Goal: Check status: Check status

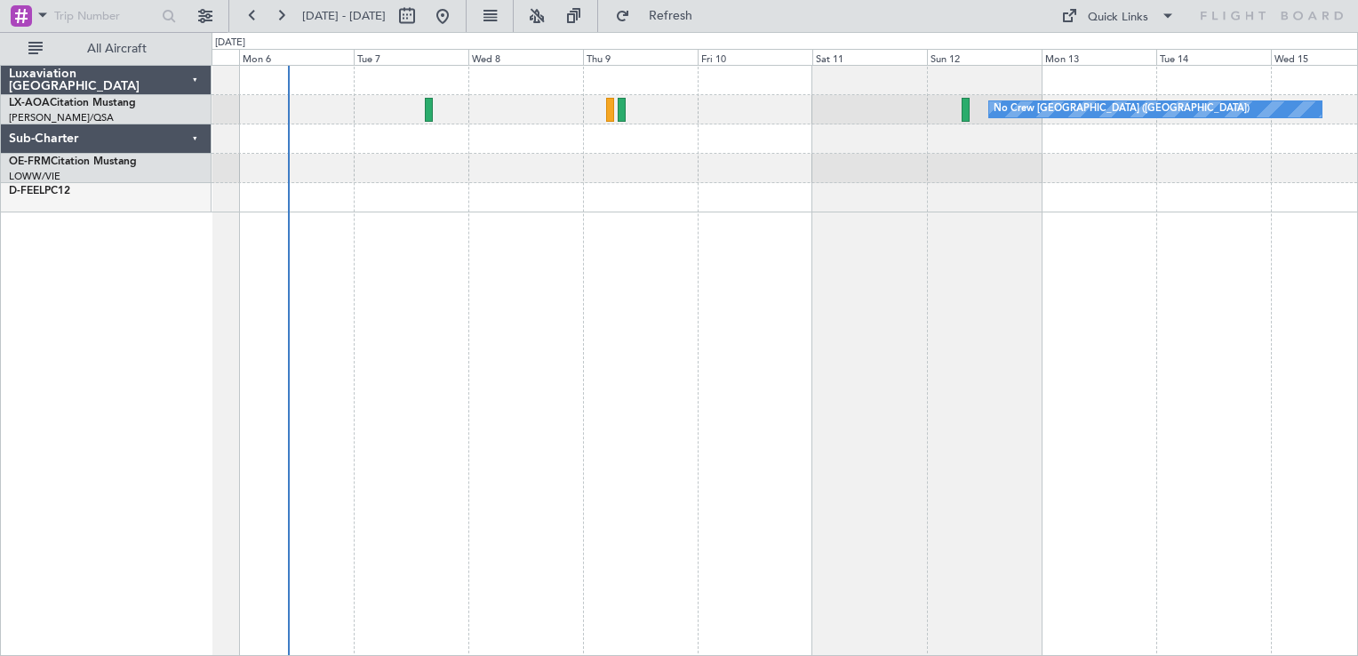
click at [572, 427] on div "No Crew [GEOGRAPHIC_DATA] ([GEOGRAPHIC_DATA])" at bounding box center [784, 360] width 1146 height 591
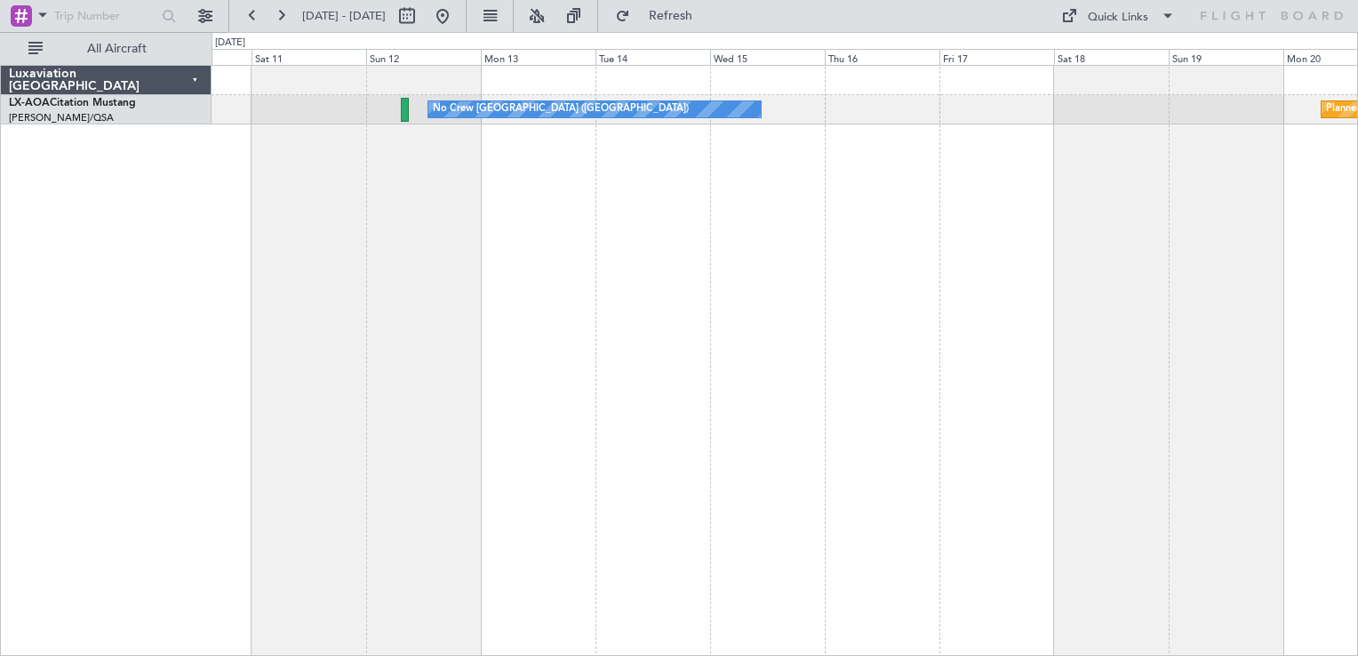
click at [452, 372] on div "No Crew [GEOGRAPHIC_DATA] ([GEOGRAPHIC_DATA]) Planned Maint [GEOGRAPHIC_DATA]" at bounding box center [784, 360] width 1146 height 591
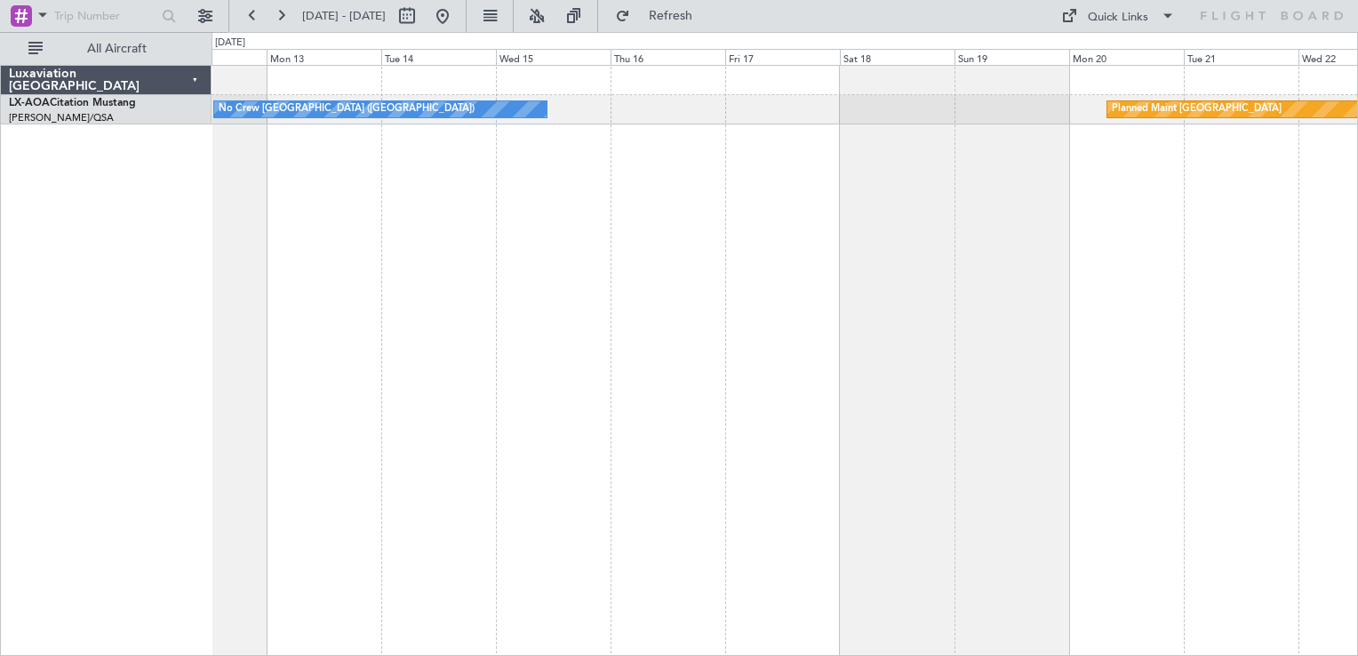
click at [981, 214] on div "No Crew [GEOGRAPHIC_DATA] ([GEOGRAPHIC_DATA]) Planned Maint [GEOGRAPHIC_DATA]" at bounding box center [784, 360] width 1146 height 591
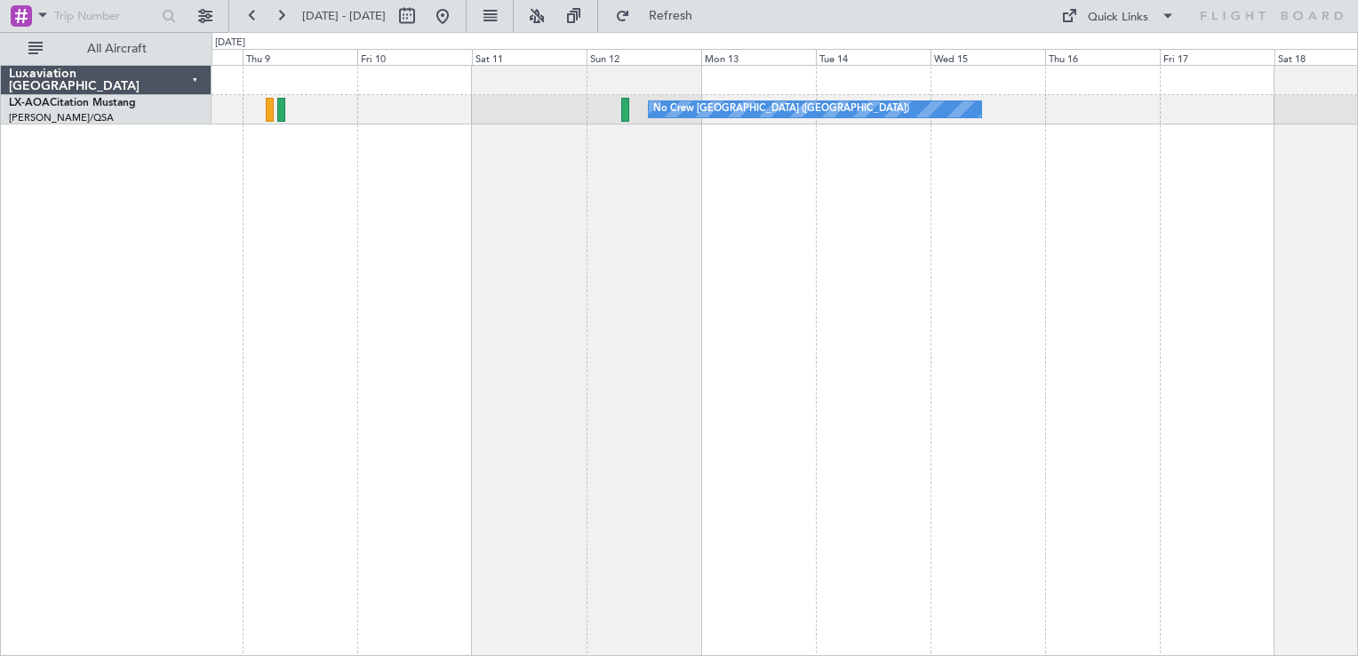
click at [883, 219] on div "No Crew [GEOGRAPHIC_DATA] ([GEOGRAPHIC_DATA]) Planned Maint [GEOGRAPHIC_DATA]" at bounding box center [784, 360] width 1146 height 591
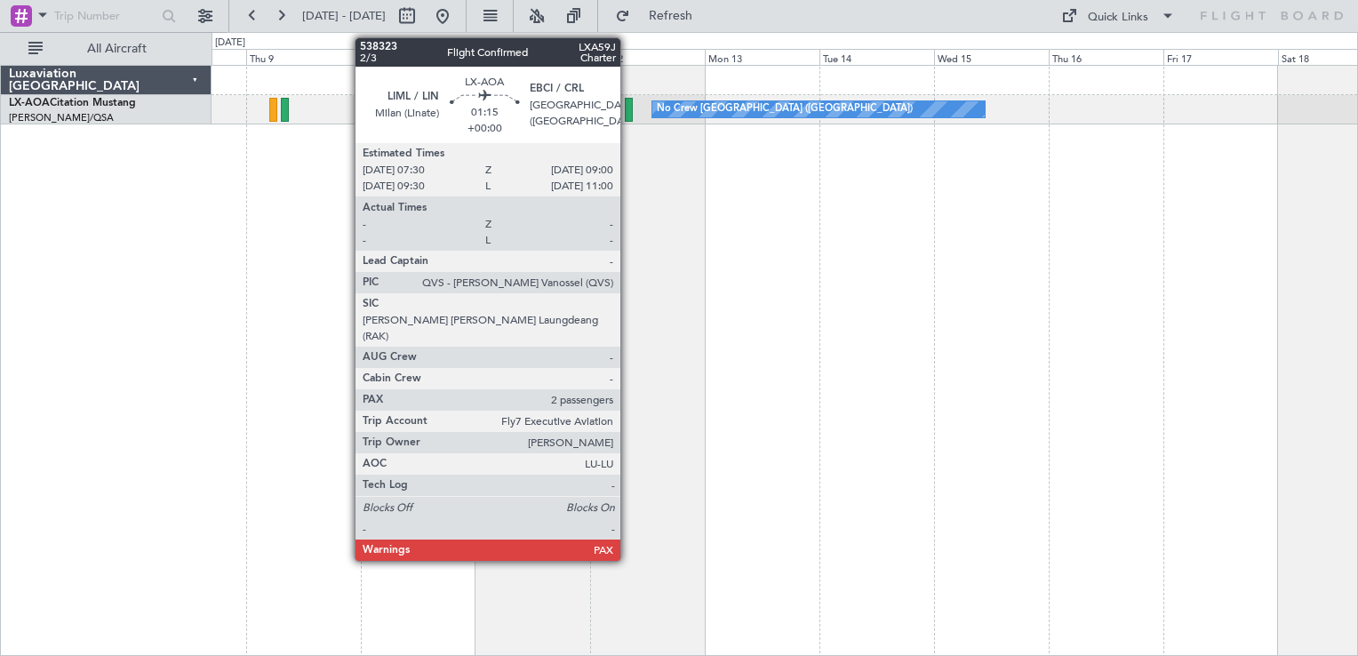
click at [633, 108] on div "No Crew [GEOGRAPHIC_DATA] ([GEOGRAPHIC_DATA]) Planned Maint [GEOGRAPHIC_DATA]" at bounding box center [783, 109] width 1145 height 29
click at [626, 100] on div at bounding box center [629, 110] width 8 height 24
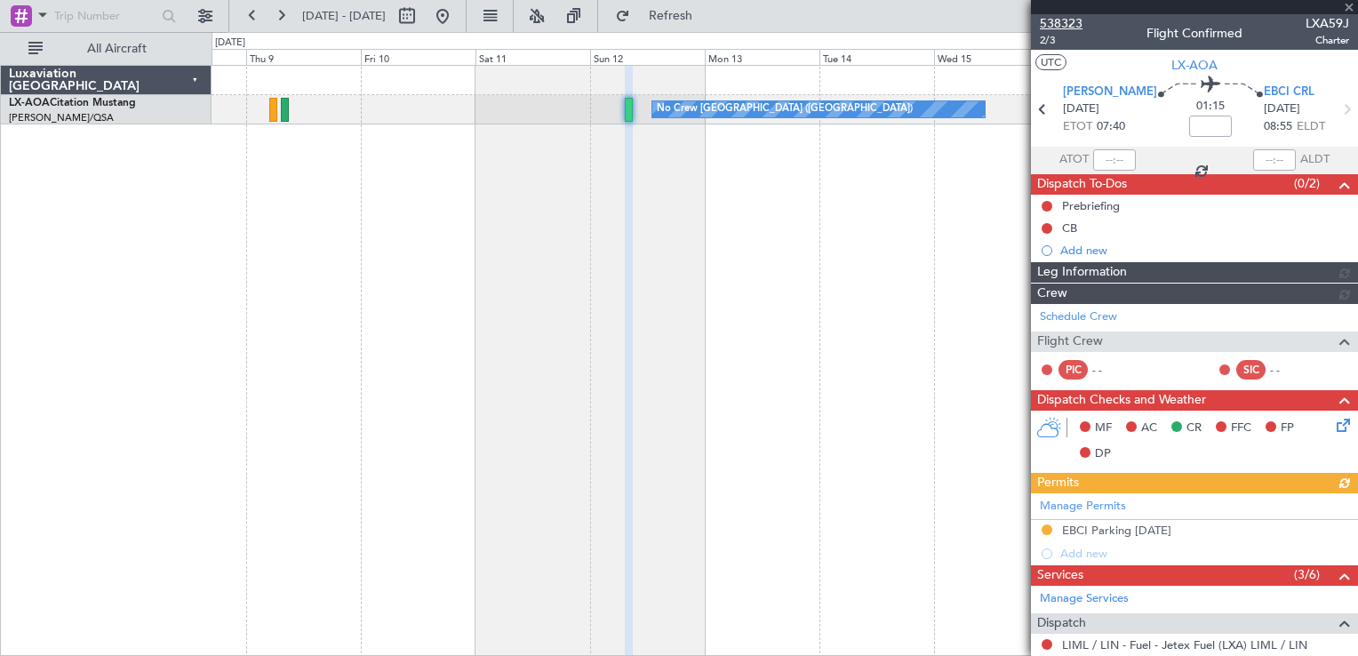
click at [1056, 20] on span "538323" at bounding box center [1061, 23] width 43 height 19
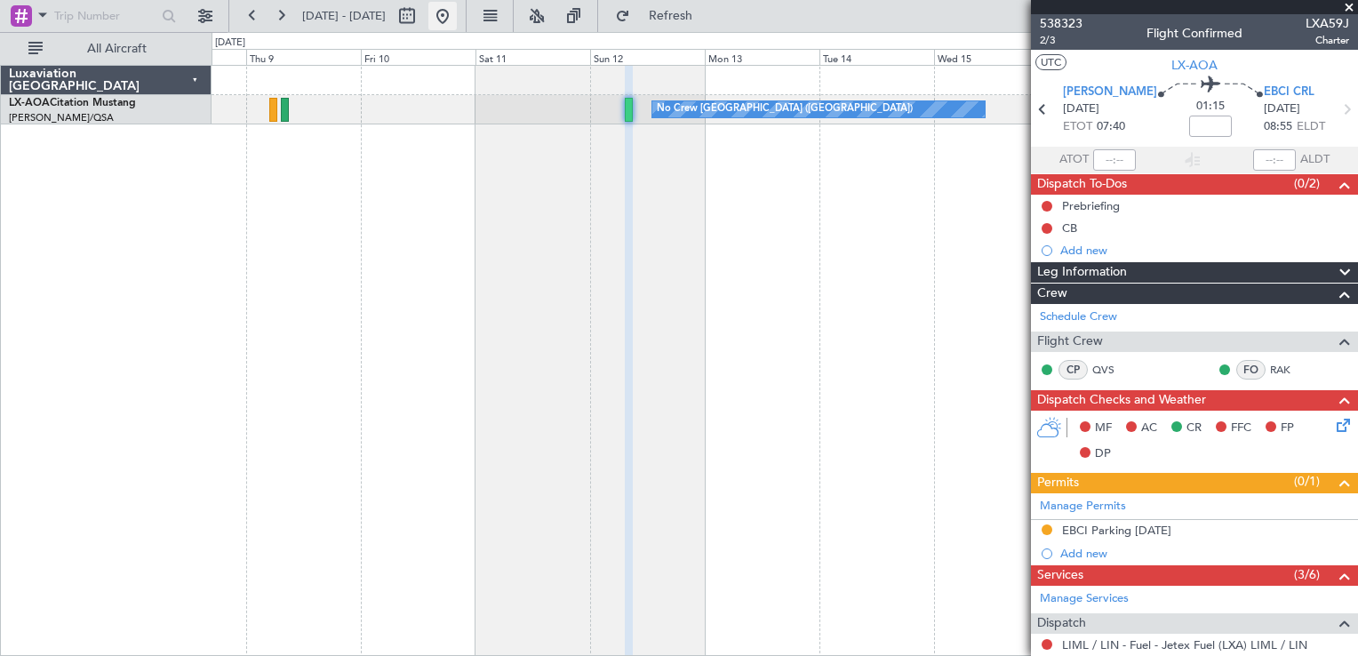
click at [457, 17] on button at bounding box center [442, 16] width 28 height 28
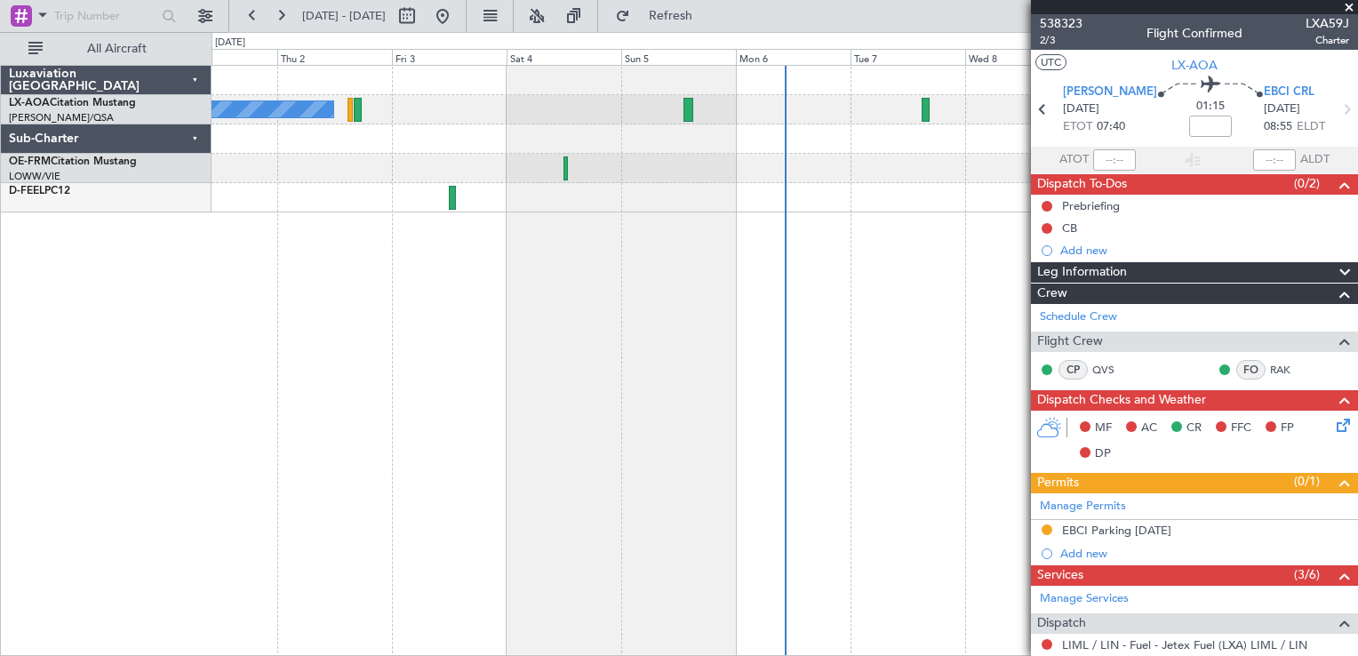
click at [1348, 10] on span at bounding box center [1349, 8] width 18 height 16
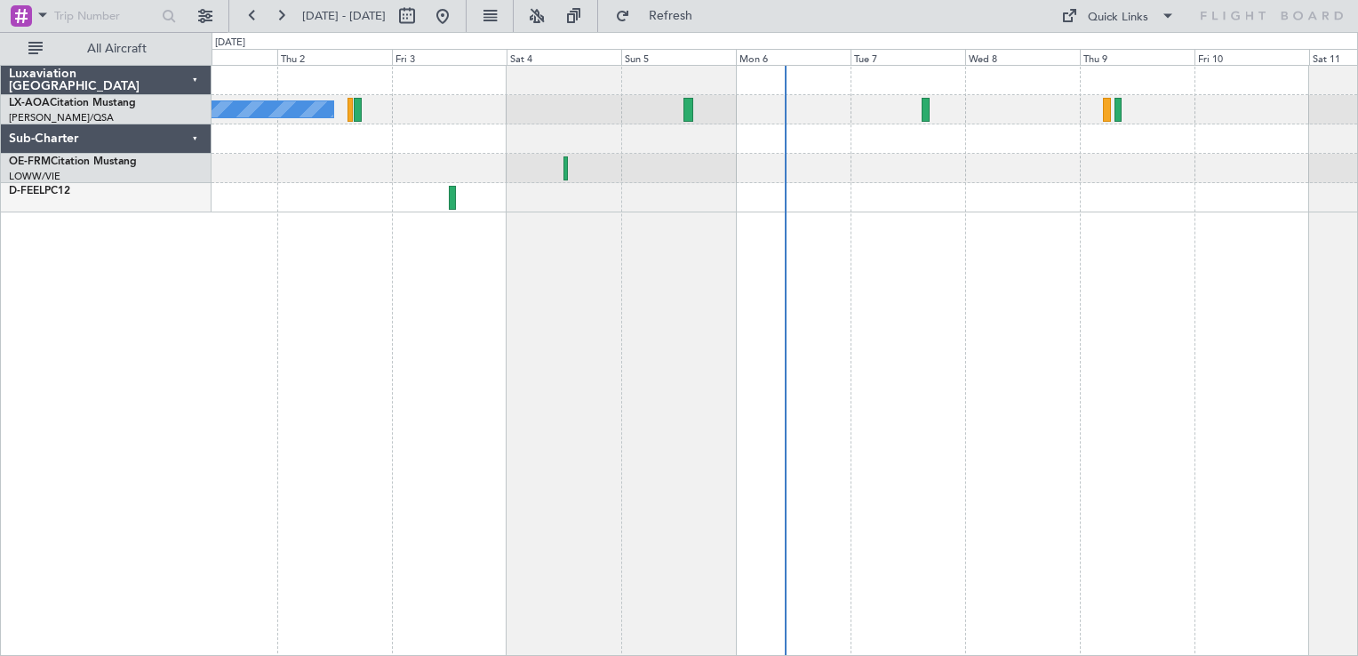
type input "0"
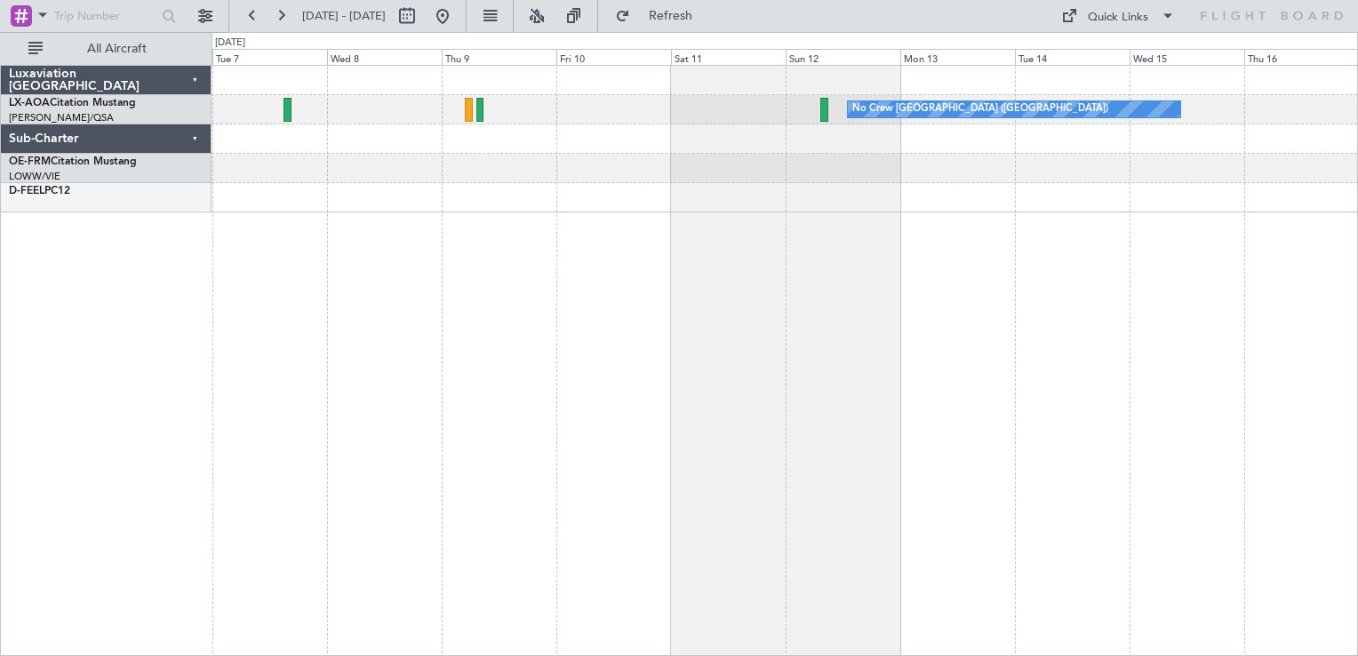
click at [533, 352] on div "No Crew [GEOGRAPHIC_DATA] ([GEOGRAPHIC_DATA])" at bounding box center [784, 360] width 1146 height 591
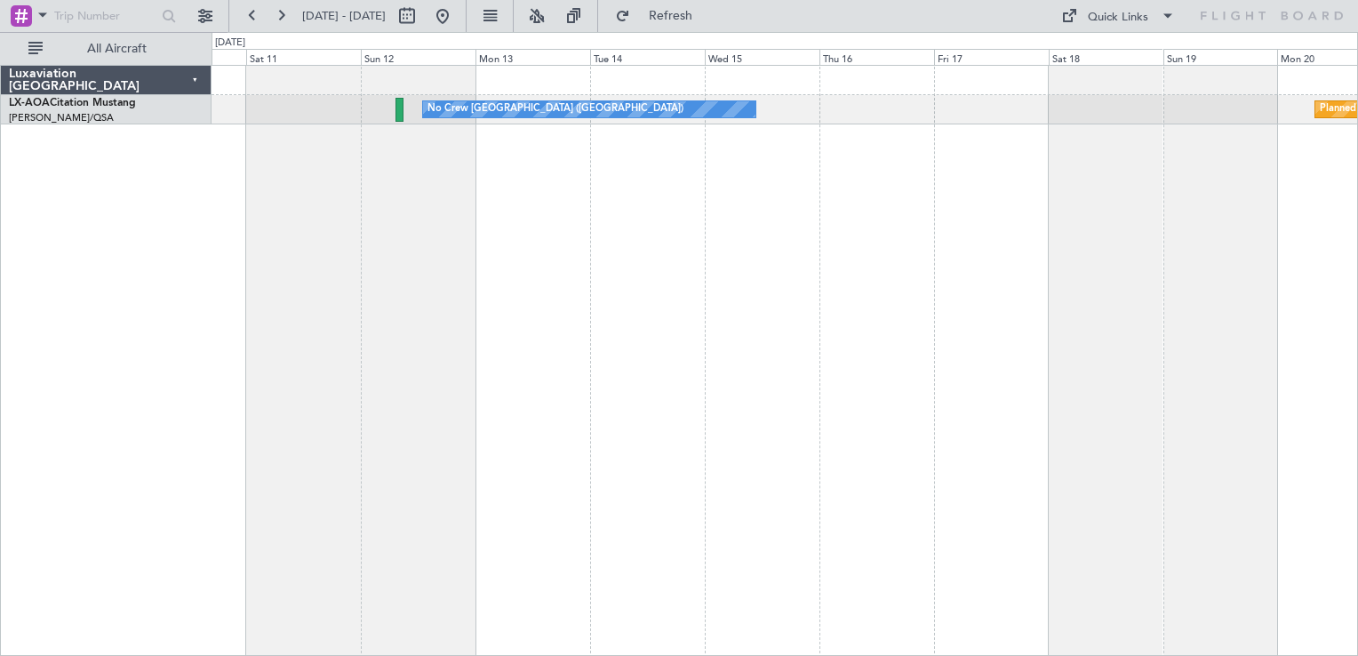
click at [490, 426] on div "No Crew [GEOGRAPHIC_DATA] ([GEOGRAPHIC_DATA]) Planned Maint [GEOGRAPHIC_DATA]" at bounding box center [784, 360] width 1146 height 591
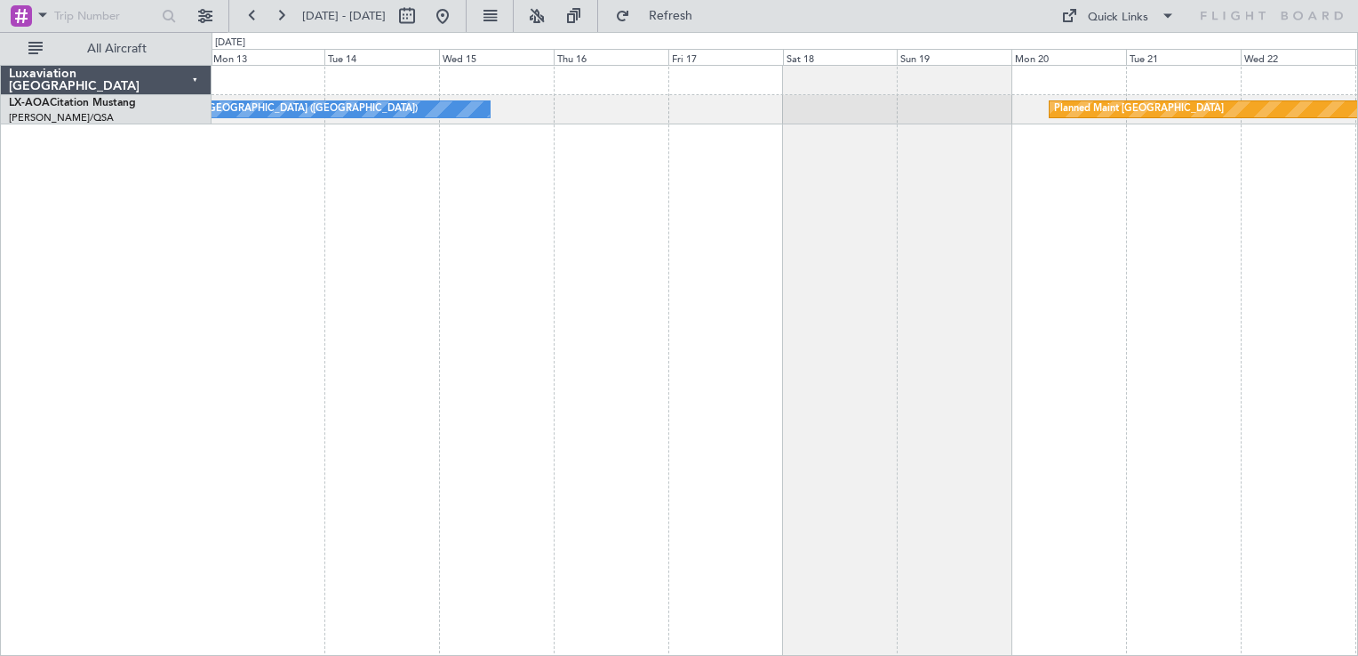
click at [520, 411] on div "No Crew [GEOGRAPHIC_DATA] ([GEOGRAPHIC_DATA]) Planned Maint [GEOGRAPHIC_DATA] N…" at bounding box center [784, 360] width 1146 height 591
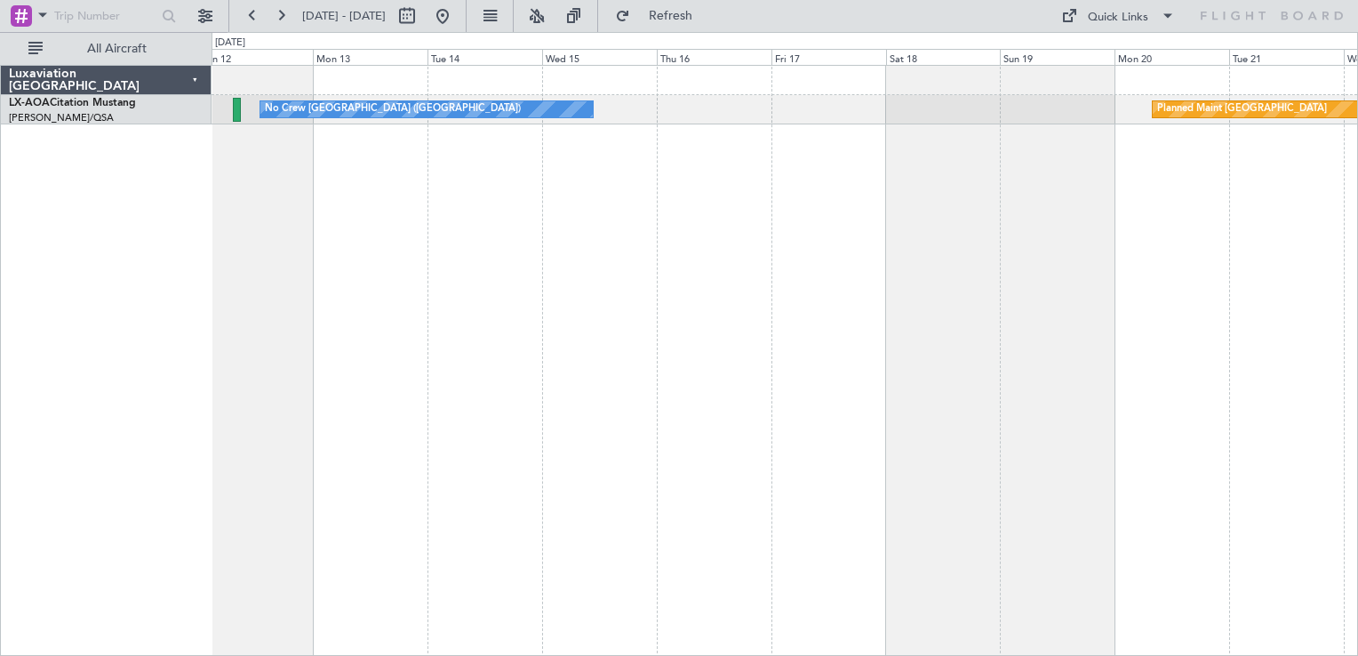
click at [693, 418] on div "No Crew [GEOGRAPHIC_DATA] ([GEOGRAPHIC_DATA]) Planned Maint [GEOGRAPHIC_DATA]" at bounding box center [784, 360] width 1146 height 591
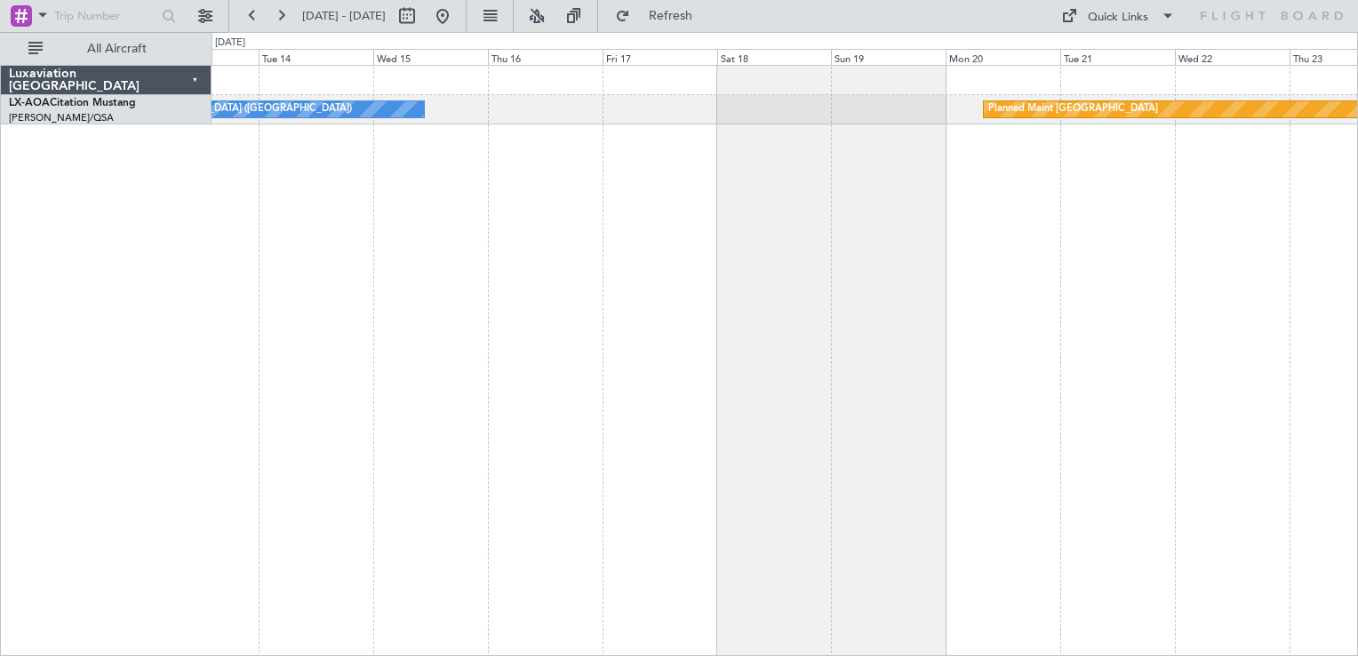
click at [959, 446] on div "Planned Maint [GEOGRAPHIC_DATA] No Crew [GEOGRAPHIC_DATA] ([GEOGRAPHIC_DATA]) N…" at bounding box center [784, 360] width 1146 height 591
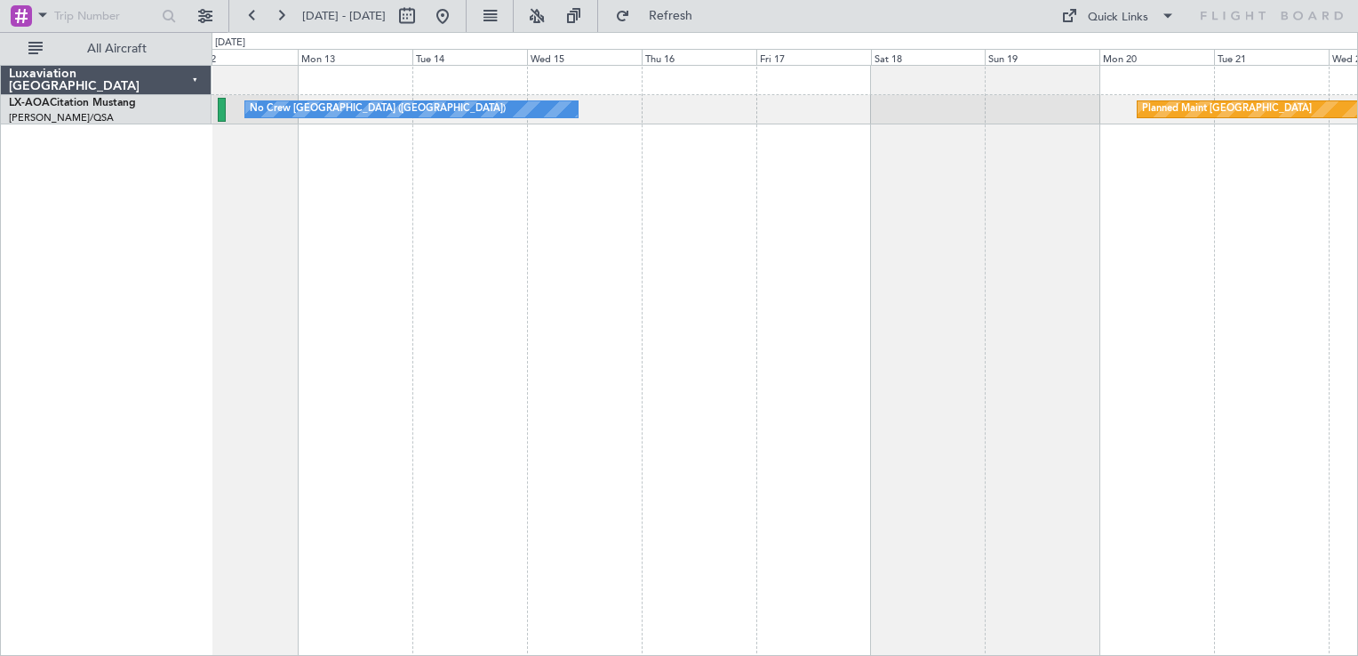
click at [690, 482] on div "Planned Maint [GEOGRAPHIC_DATA] No Crew [GEOGRAPHIC_DATA] ([GEOGRAPHIC_DATA])" at bounding box center [784, 360] width 1146 height 591
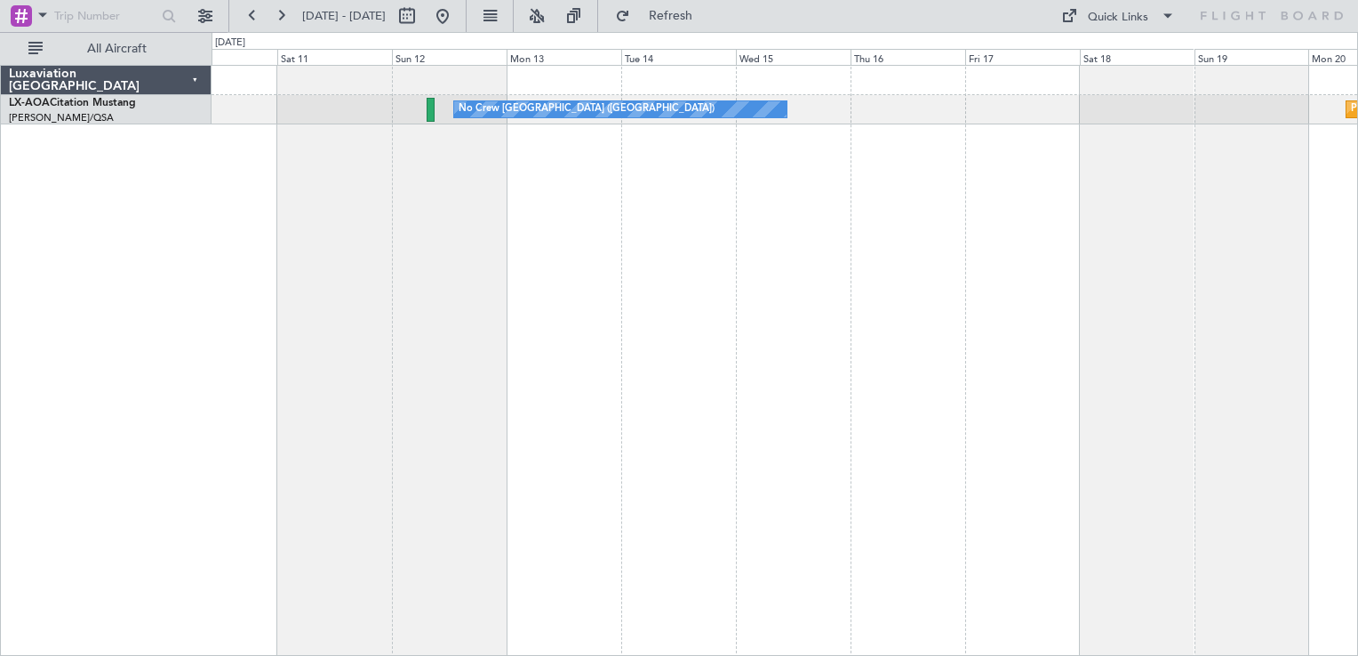
click at [706, 379] on div "Planned Maint [GEOGRAPHIC_DATA] No Crew [GEOGRAPHIC_DATA] ([GEOGRAPHIC_DATA])" at bounding box center [784, 360] width 1146 height 591
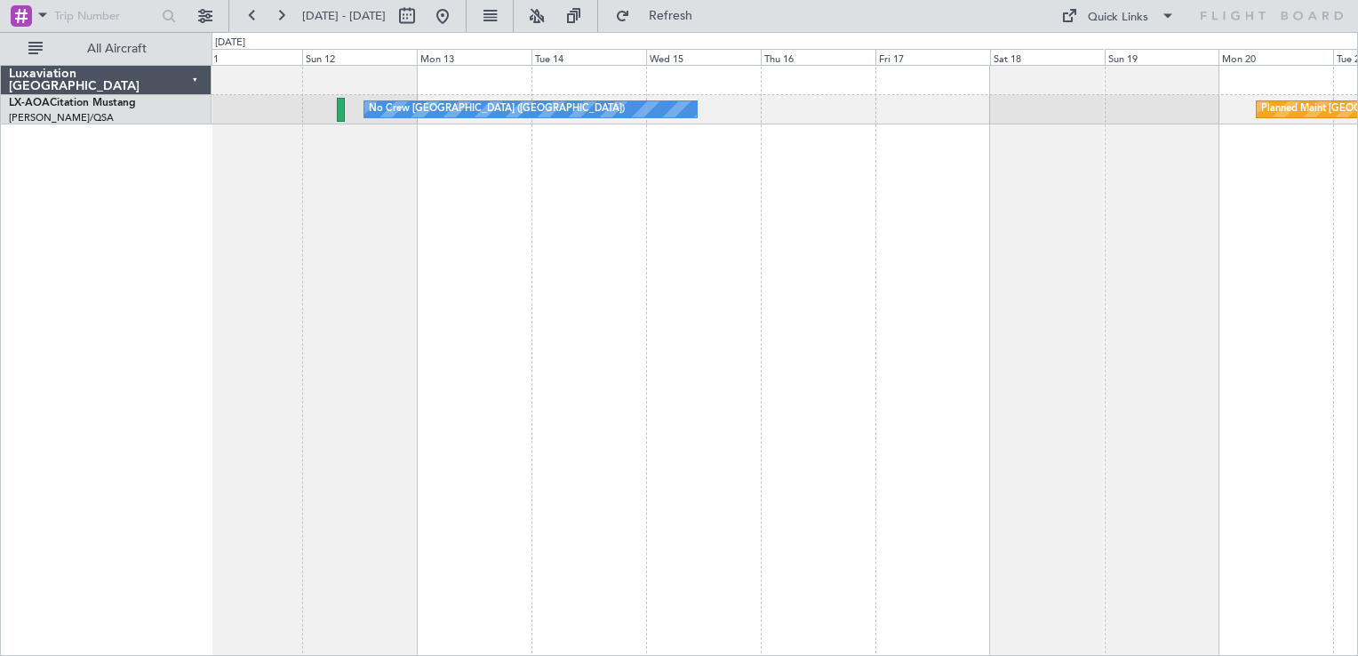
click at [551, 279] on div "Planned Maint [GEOGRAPHIC_DATA] No Crew [GEOGRAPHIC_DATA] ([GEOGRAPHIC_DATA])" at bounding box center [784, 360] width 1146 height 591
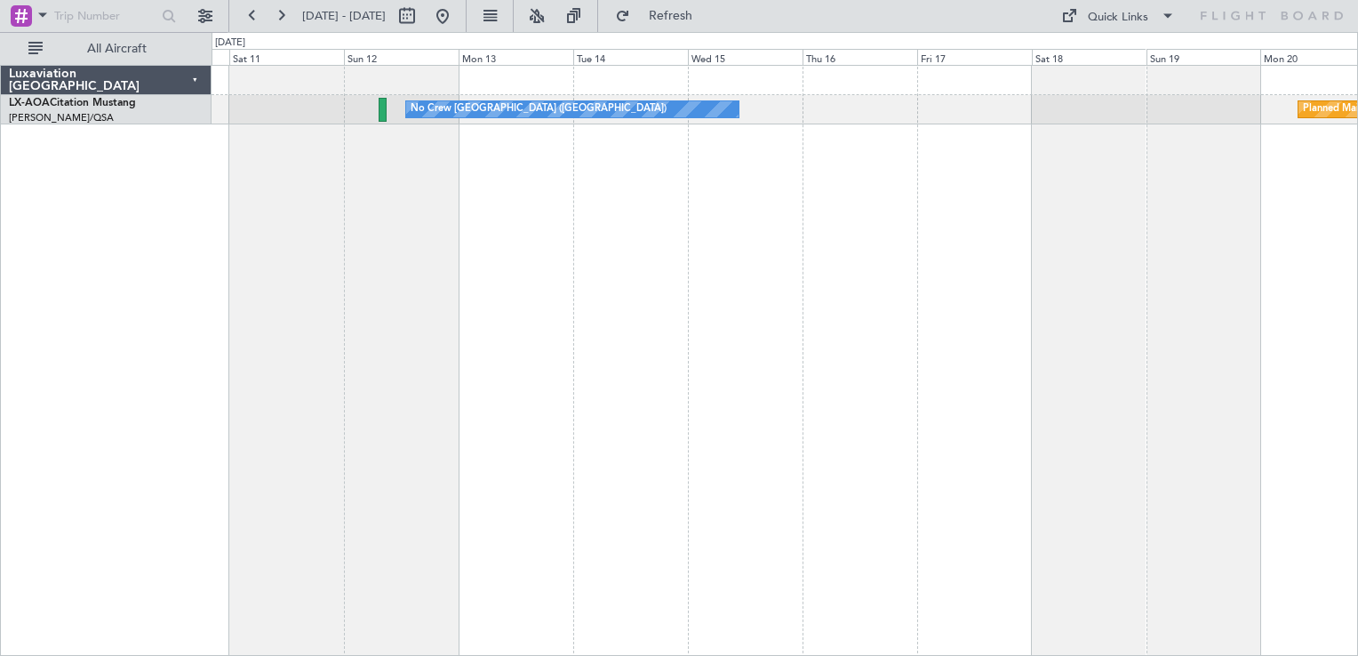
click at [504, 224] on div "Planned Maint [GEOGRAPHIC_DATA] No Crew [GEOGRAPHIC_DATA] ([GEOGRAPHIC_DATA])" at bounding box center [784, 360] width 1146 height 591
